Goal: Information Seeking & Learning: Learn about a topic

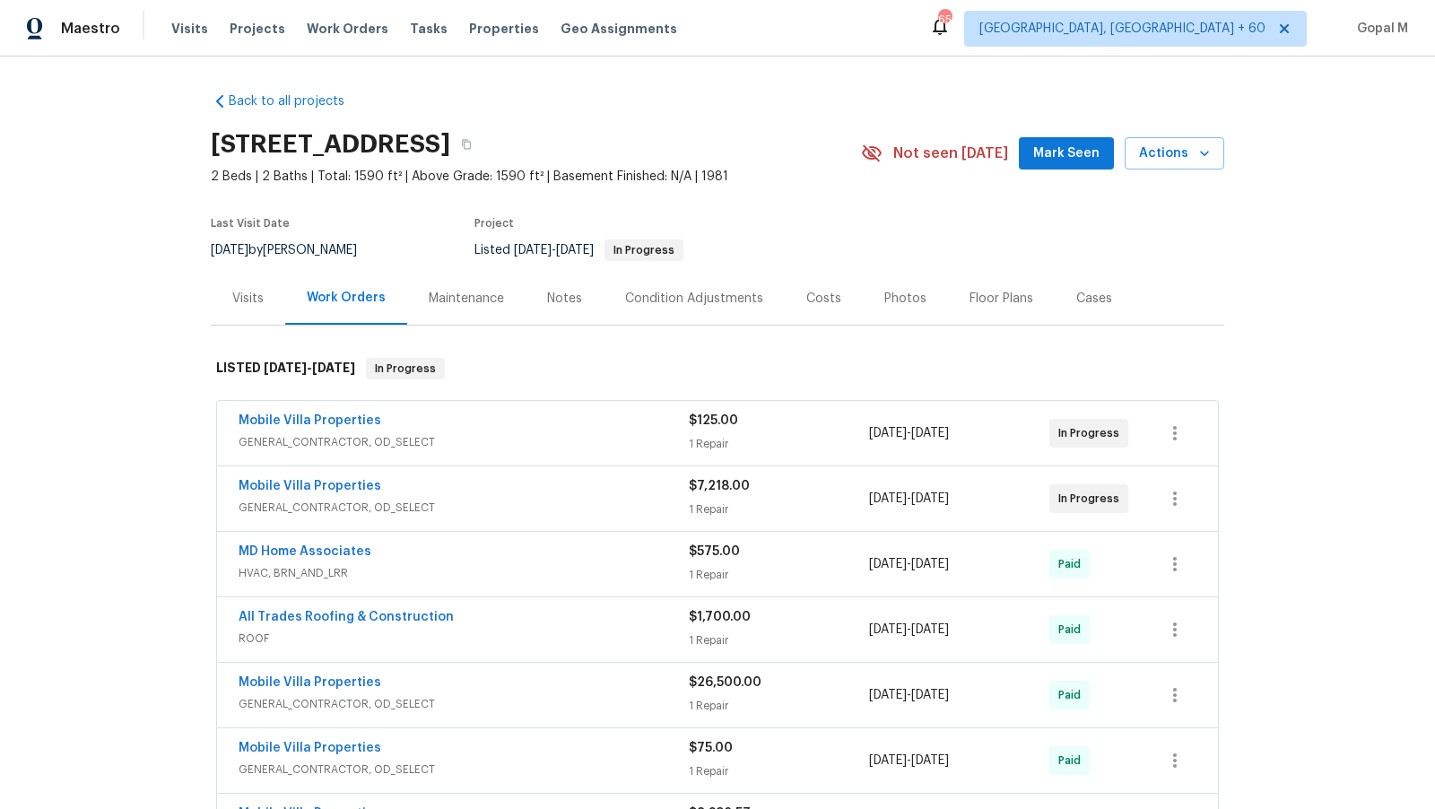
click at [556, 427] on div "Mobile Villa Properties" at bounding box center [464, 423] width 450 height 22
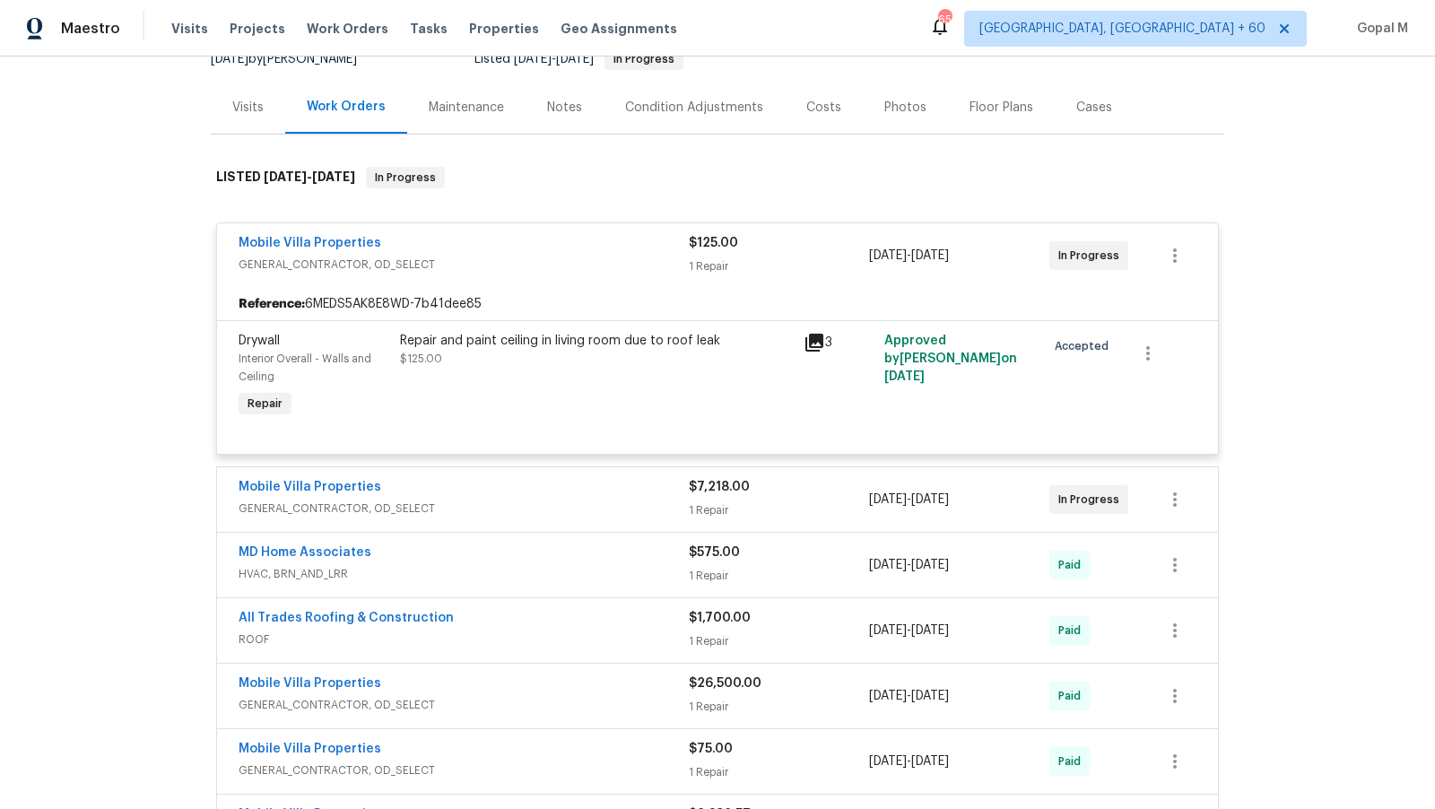
scroll to position [192, 0]
click at [546, 482] on div "Mobile Villa Properties" at bounding box center [464, 488] width 450 height 22
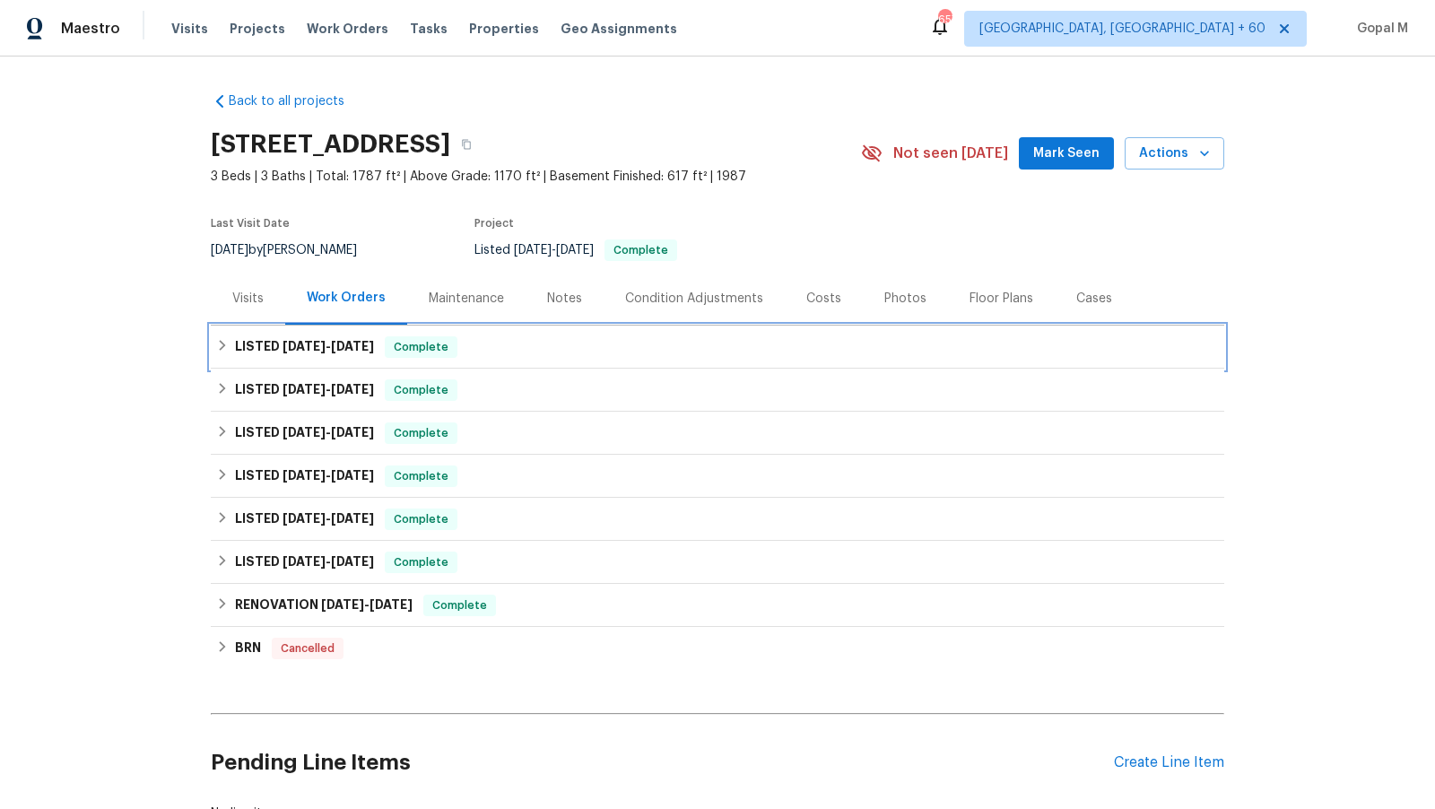
click at [374, 342] on span "[DATE]" at bounding box center [352, 346] width 43 height 13
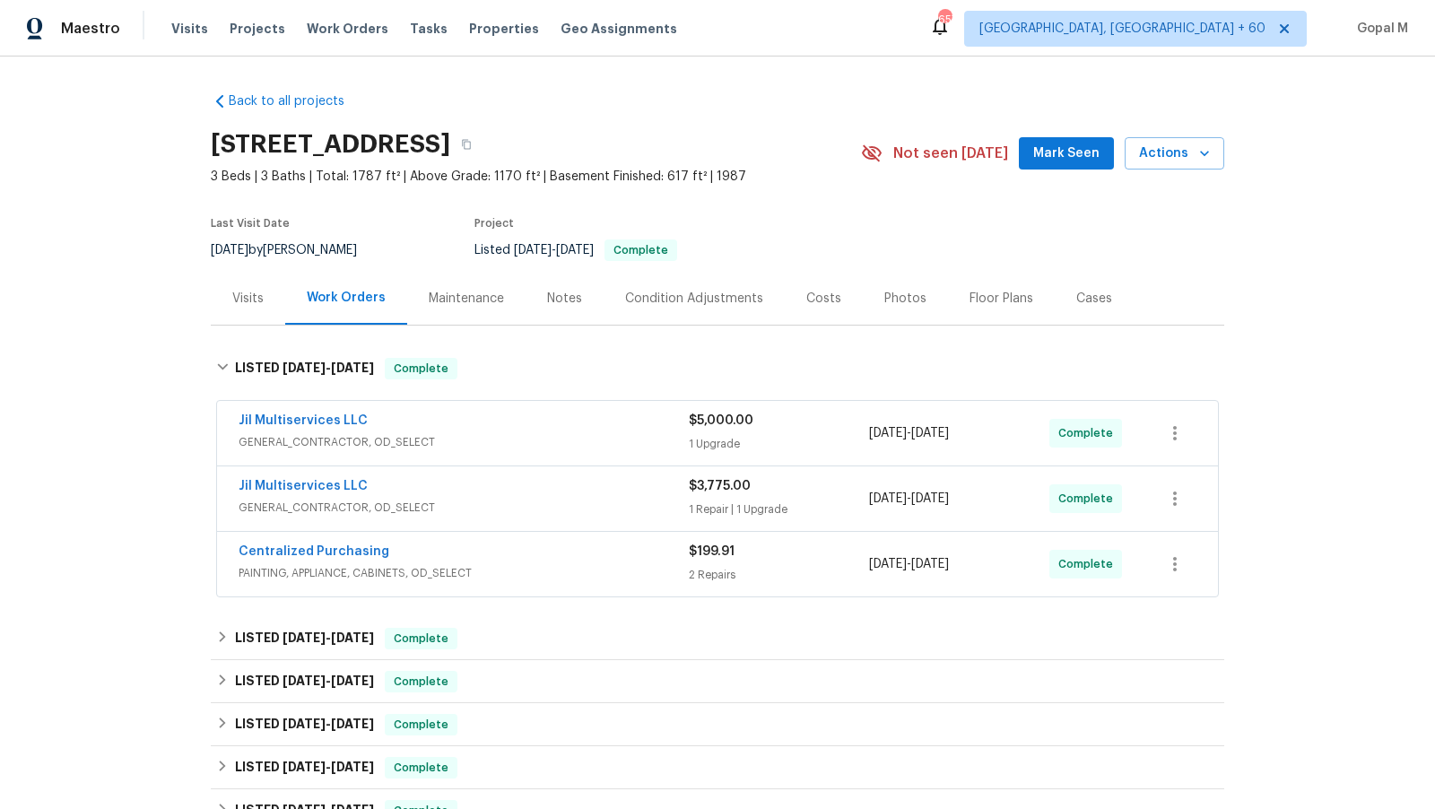
click at [544, 433] on span "GENERAL_CONTRACTOR, OD_SELECT" at bounding box center [464, 442] width 450 height 18
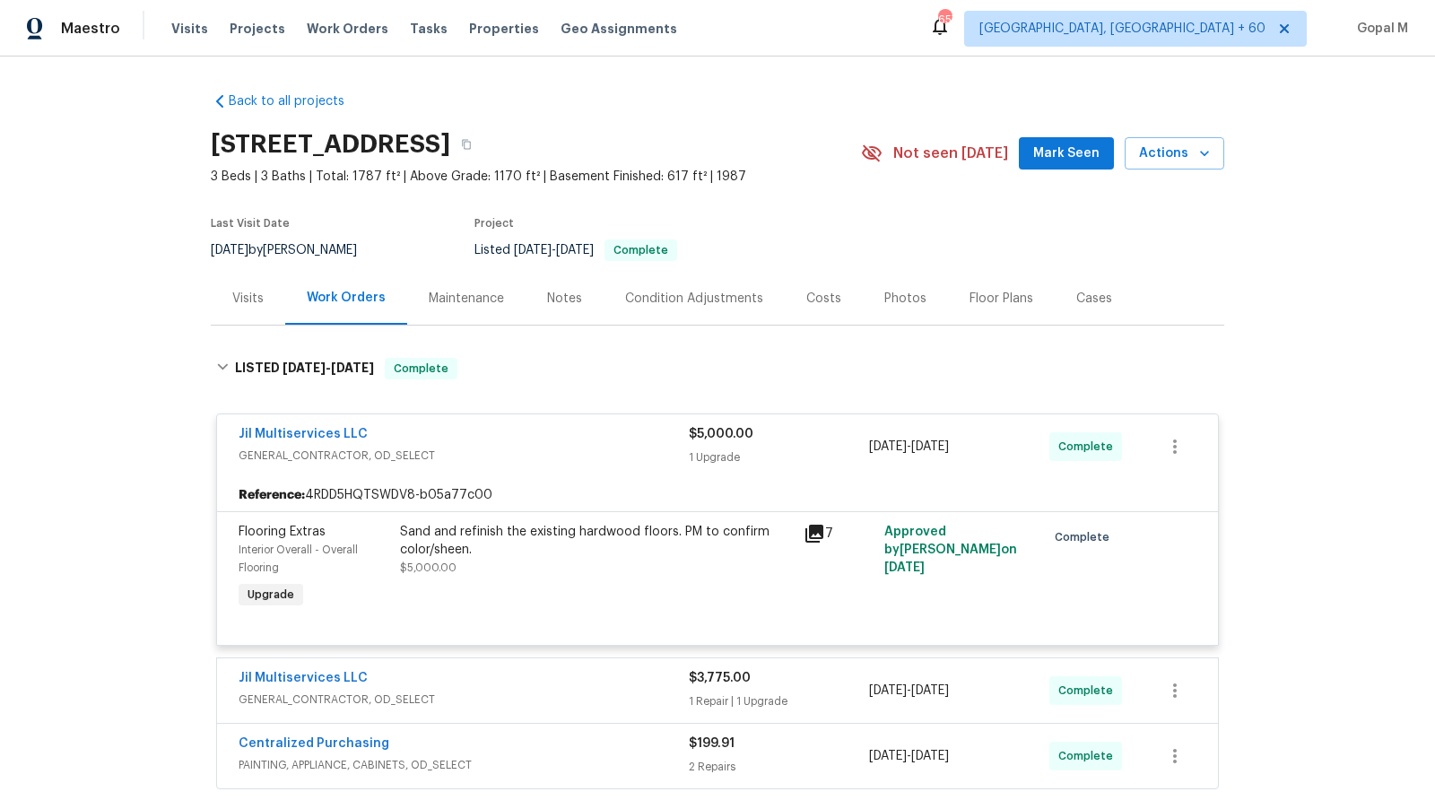
click at [569, 571] on div "Sand and refinish the existing hardwood floors. PM to confirm color/sheen. $5,0…" at bounding box center [596, 550] width 393 height 54
